Goal: Task Accomplishment & Management: Manage account settings

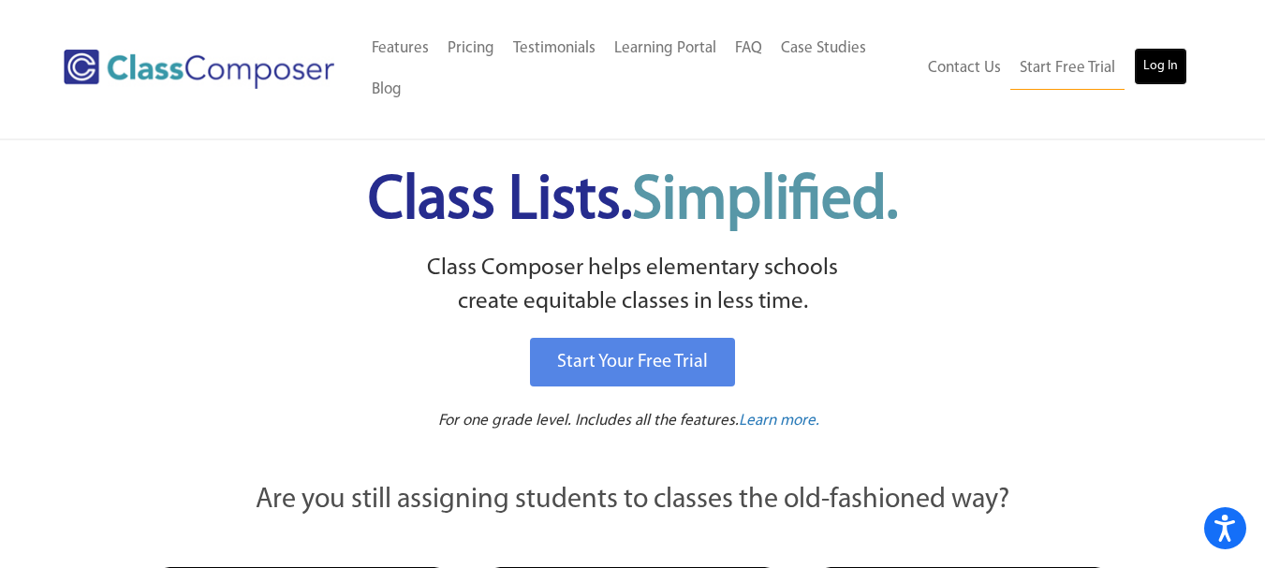
click at [1161, 62] on link "Log In" at bounding box center [1160, 66] width 53 height 37
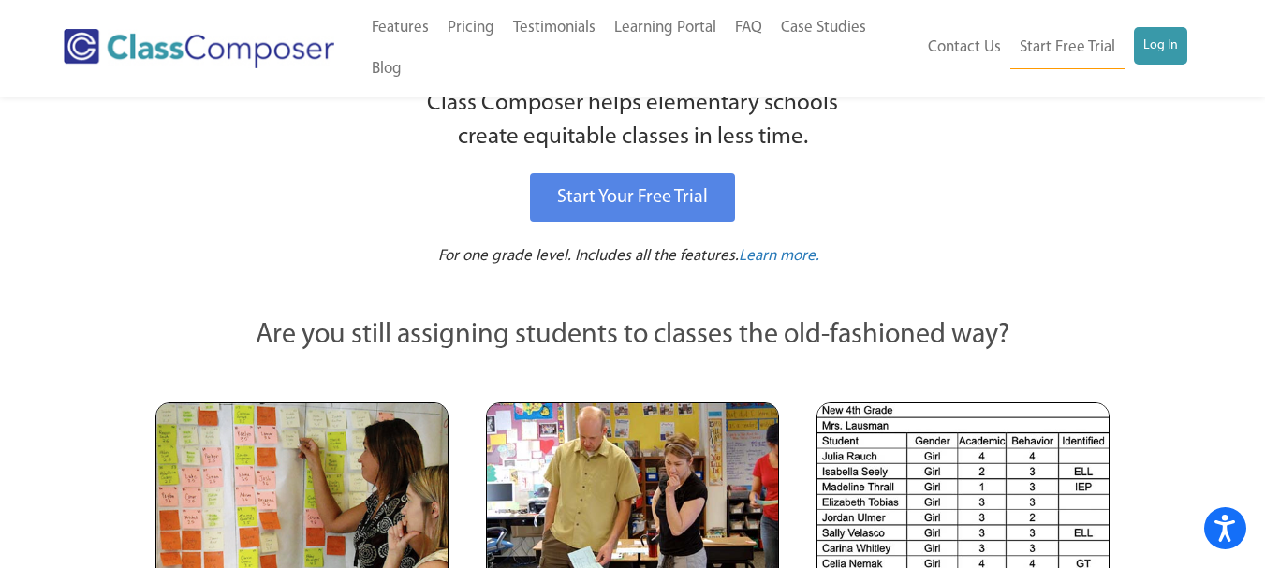
scroll to position [166, 0]
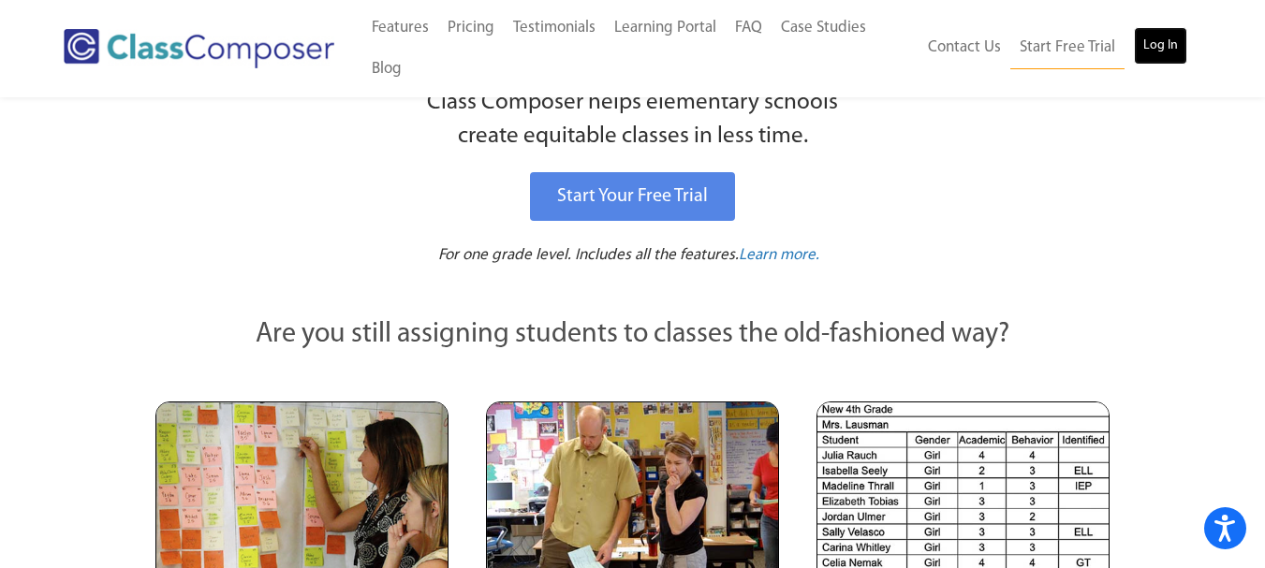
click at [1180, 50] on link "Log In" at bounding box center [1160, 45] width 53 height 37
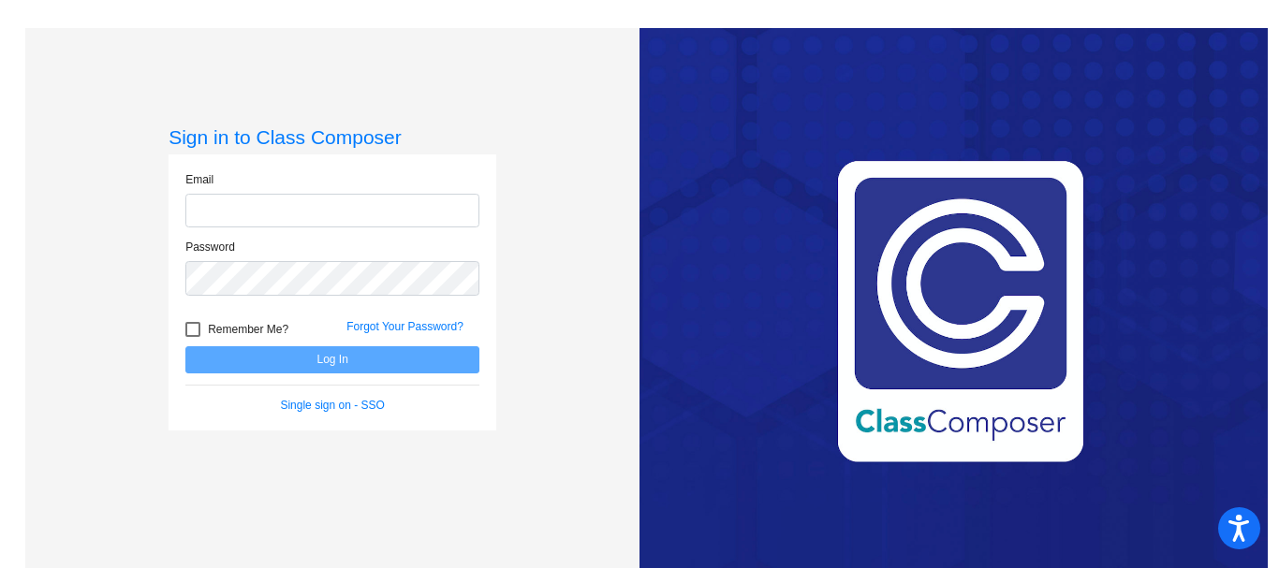
type input "annette.landry@bkwschools.org"
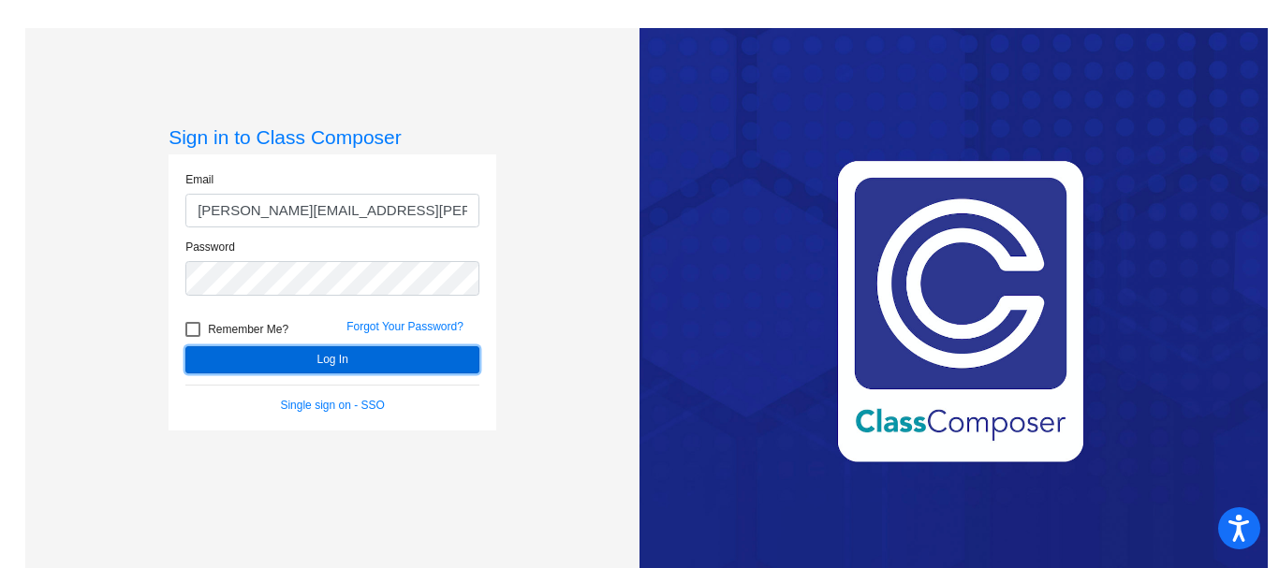
click at [351, 359] on button "Log In" at bounding box center [332, 359] width 294 height 27
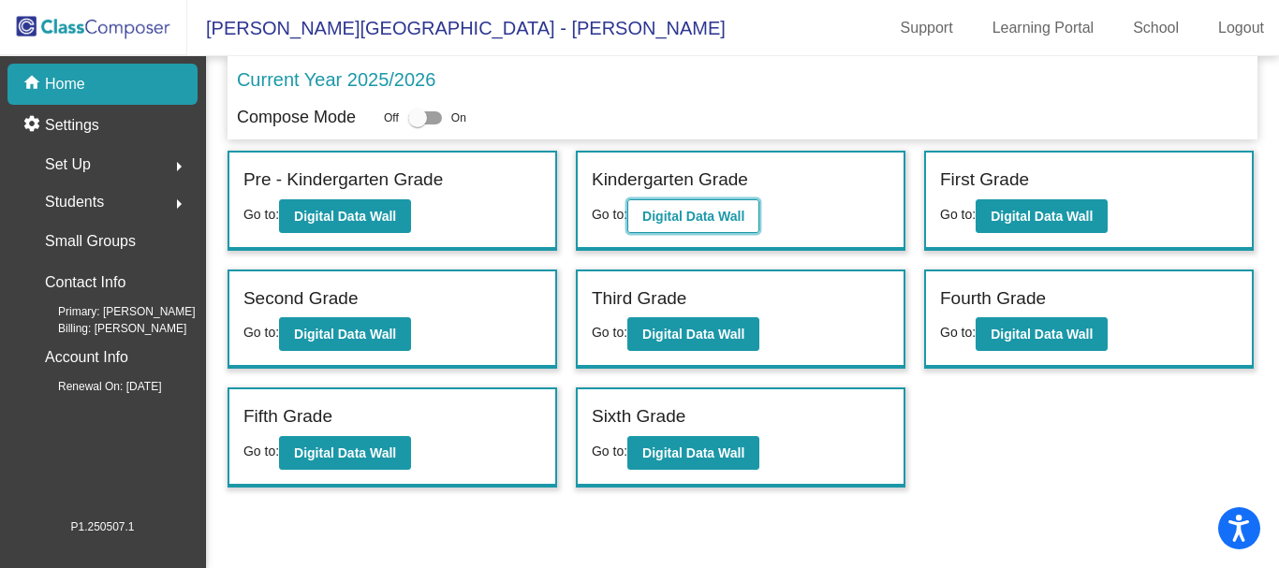
click at [694, 210] on b "Digital Data Wall" at bounding box center [693, 216] width 102 height 15
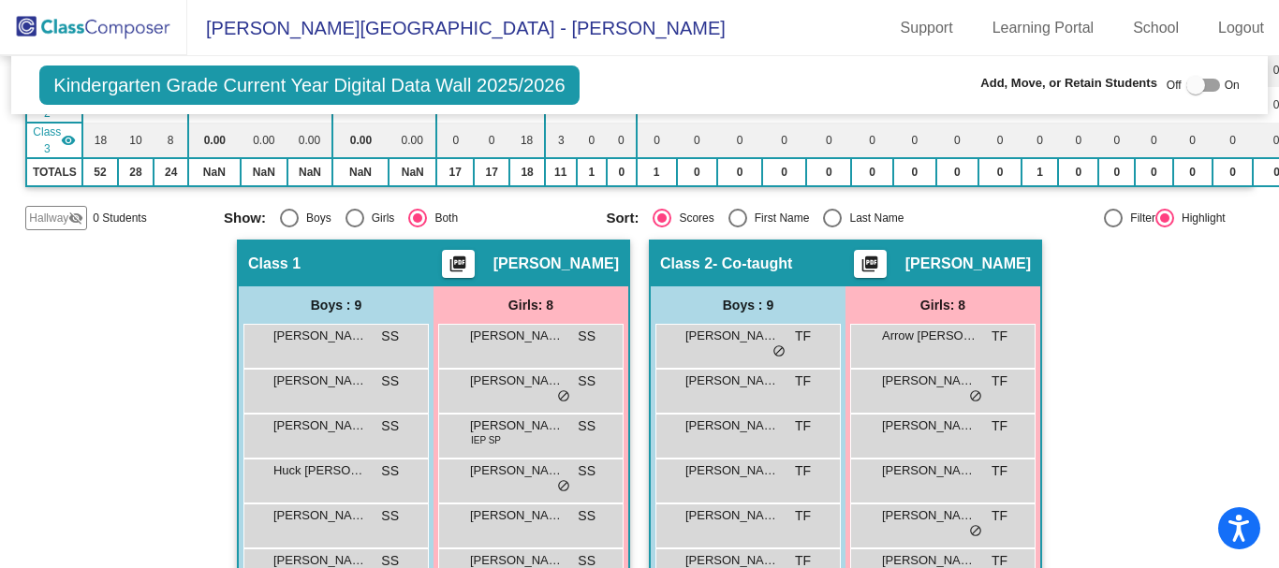
scroll to position [253, 0]
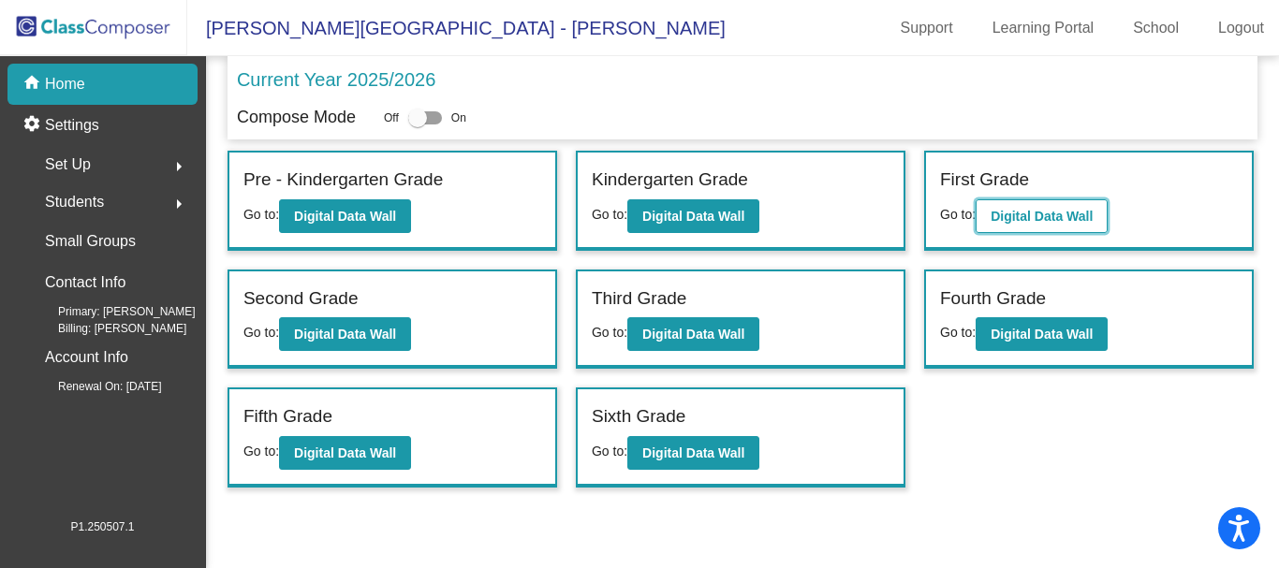
click at [1006, 230] on button "Digital Data Wall" at bounding box center [1041, 216] width 132 height 34
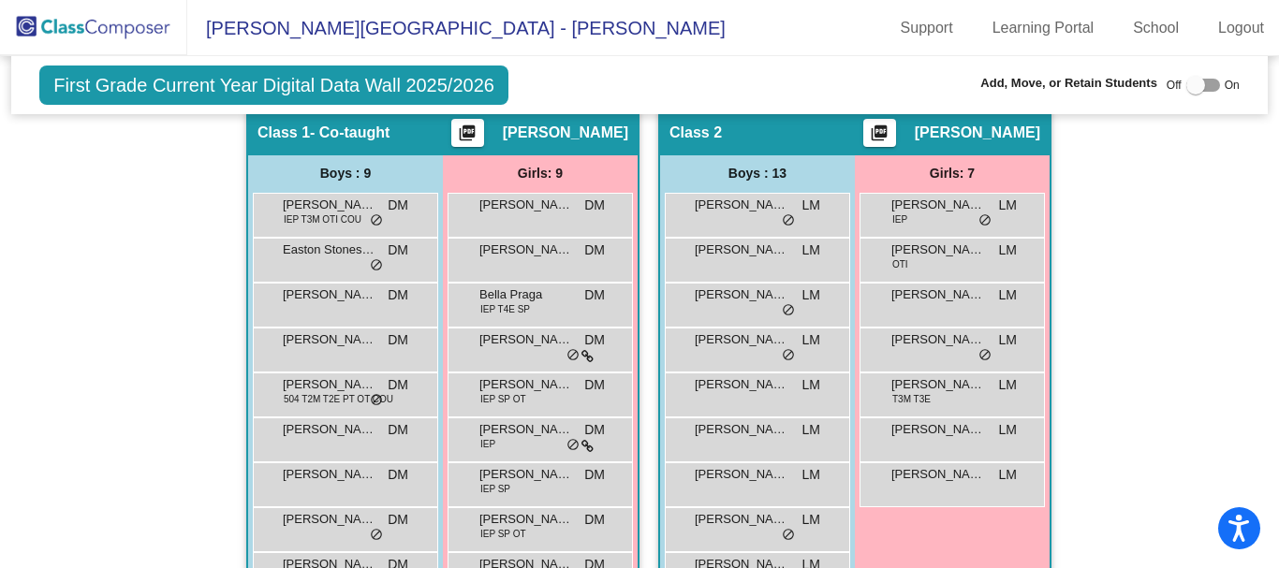
scroll to position [370, 0]
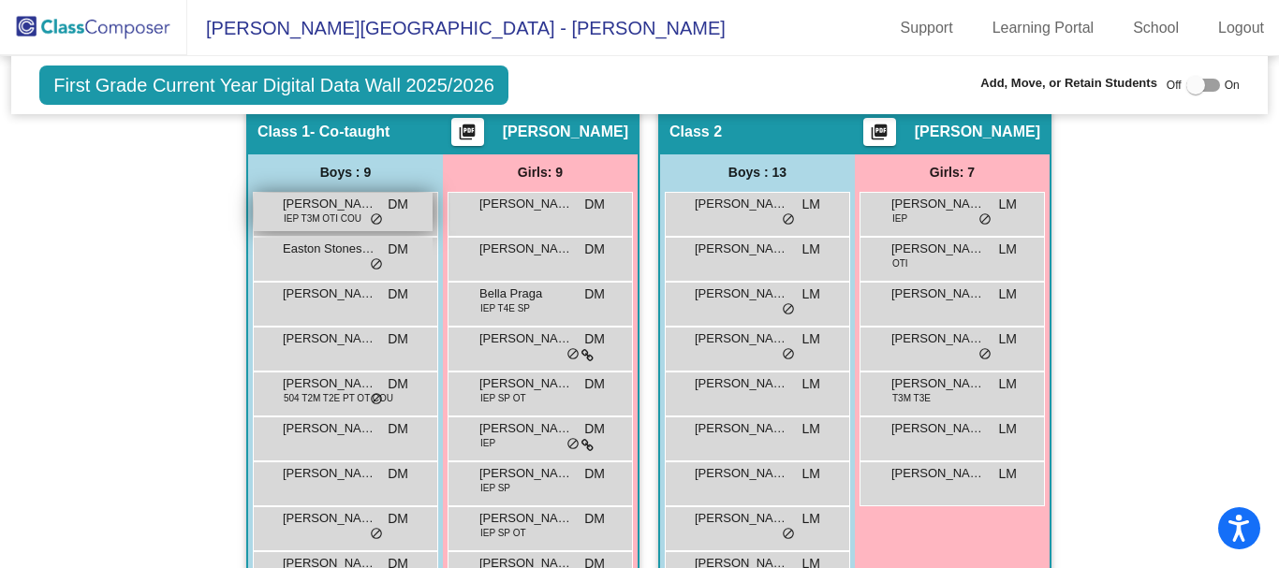
click at [319, 214] on span "IEP T3M OTI COU" at bounding box center [323, 219] width 78 height 14
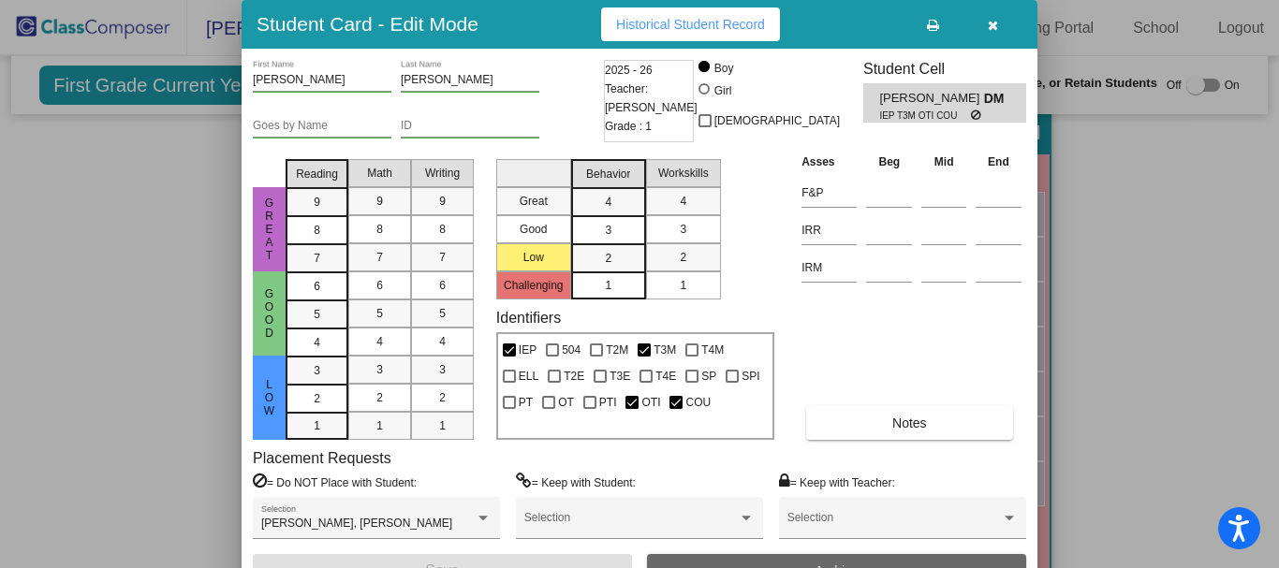
click at [675, 561] on button "Archive" at bounding box center [836, 571] width 379 height 34
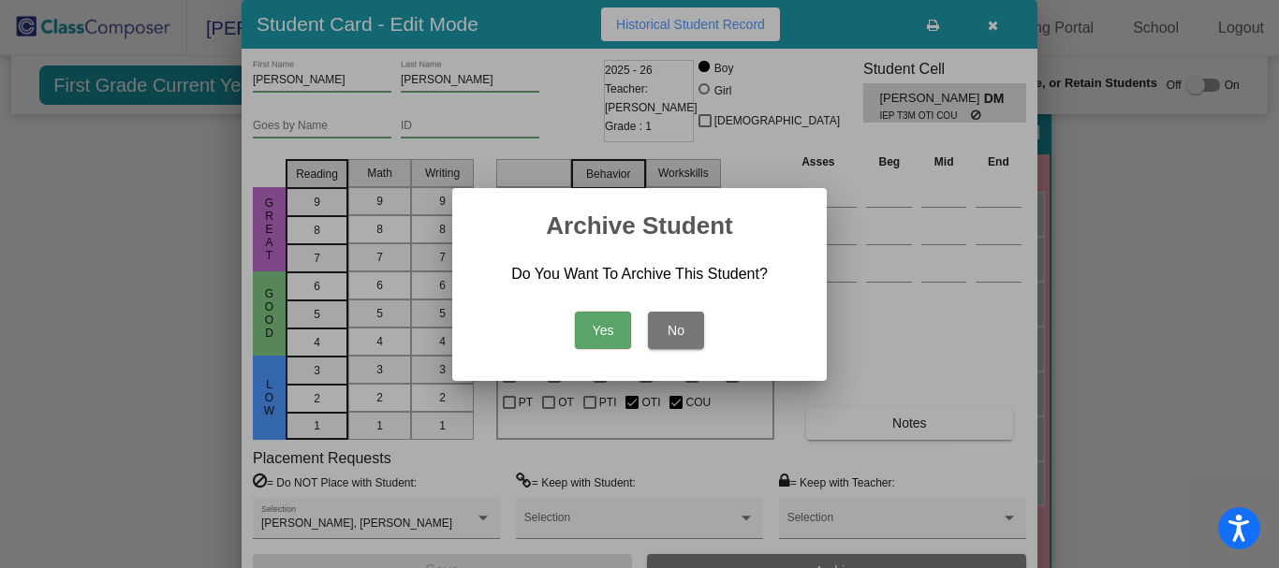
click at [591, 338] on button "Yes" at bounding box center [603, 330] width 56 height 37
